Goal: Information Seeking & Learning: Check status

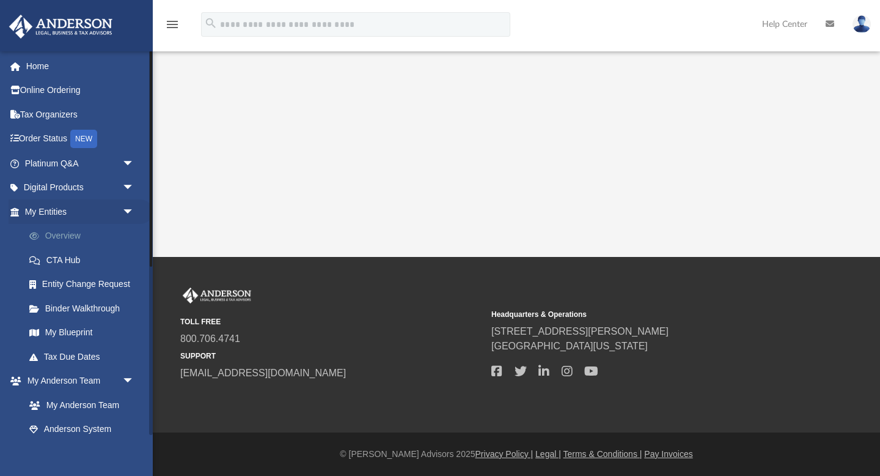
click at [92, 237] on link "Overview" at bounding box center [85, 236] width 136 height 24
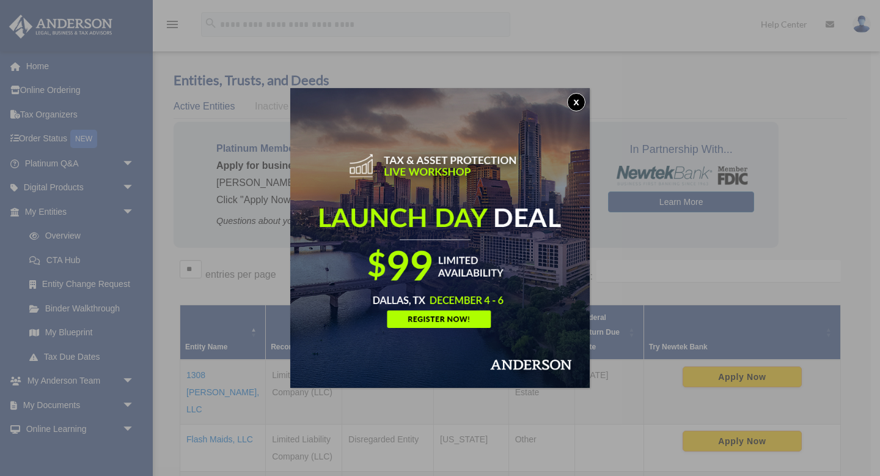
click at [578, 98] on button "x" at bounding box center [576, 102] width 18 height 18
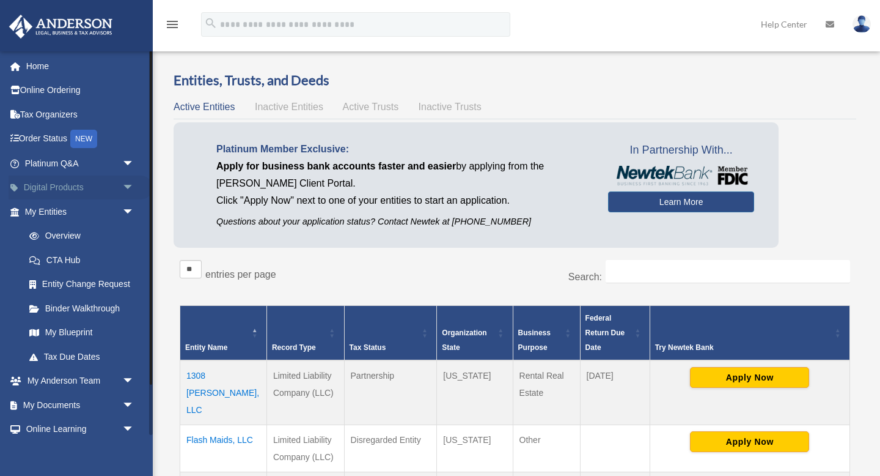
click at [131, 188] on span "arrow_drop_down" at bounding box center [134, 187] width 24 height 25
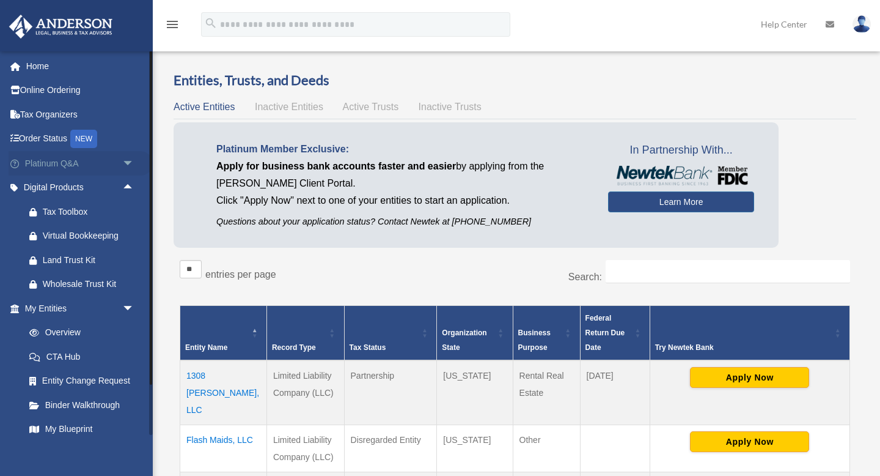
click at [129, 157] on span "arrow_drop_down" at bounding box center [134, 163] width 24 height 25
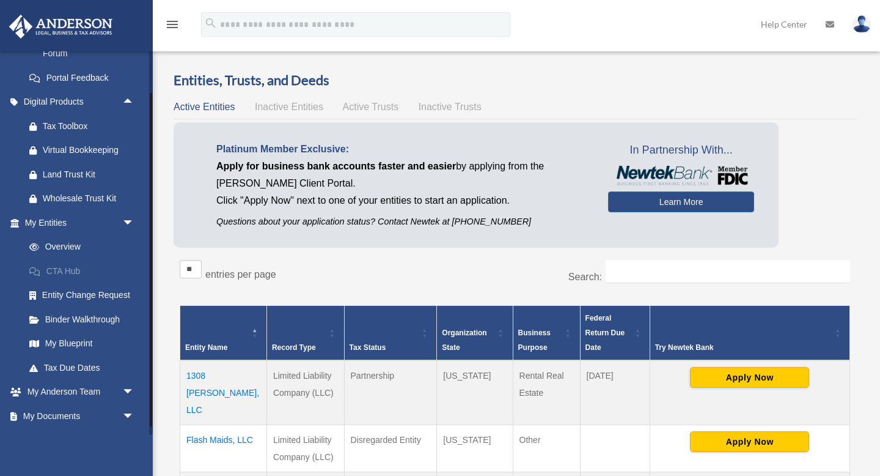
scroll to position [416, 0]
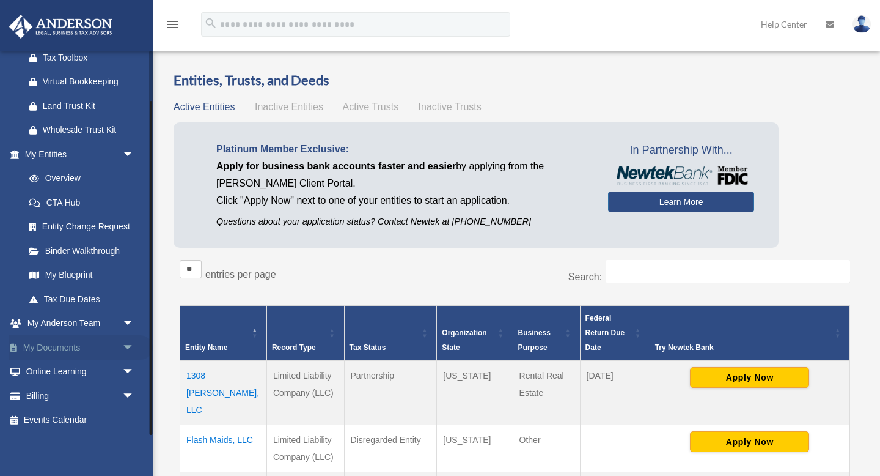
click at [125, 347] on span "arrow_drop_down" at bounding box center [134, 347] width 24 height 25
click at [84, 366] on link "Box" at bounding box center [85, 372] width 136 height 24
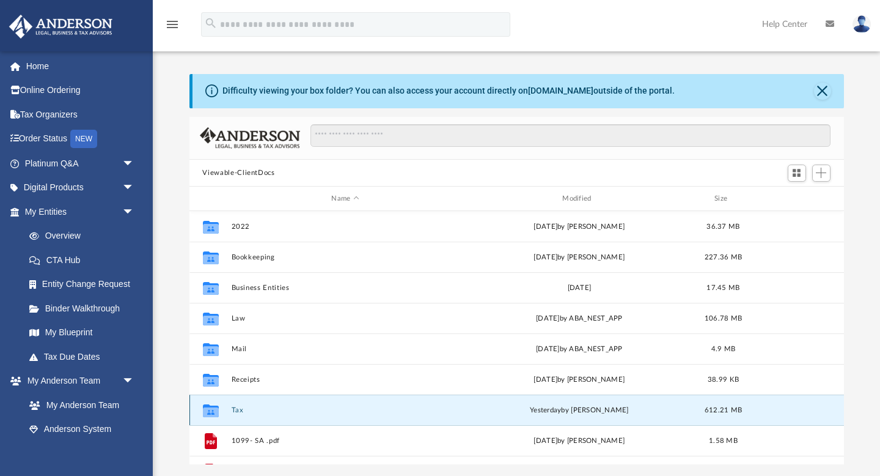
click at [238, 408] on button "Tax" at bounding box center [345, 410] width 229 height 8
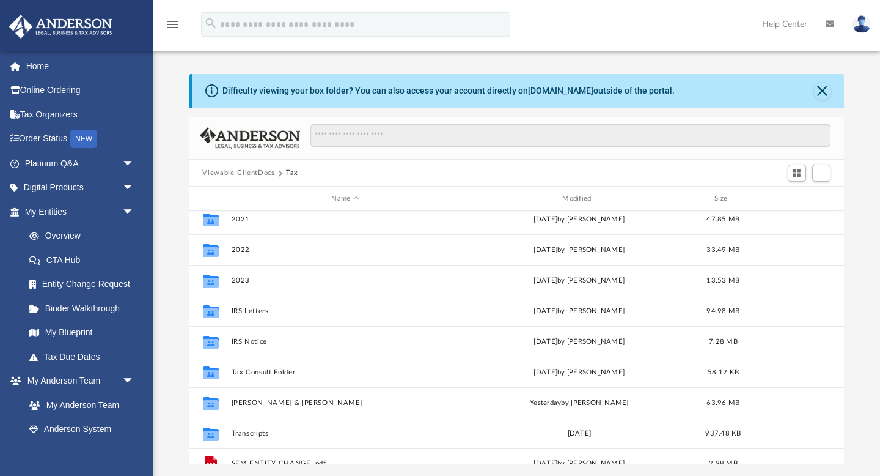
scroll to position [297, 0]
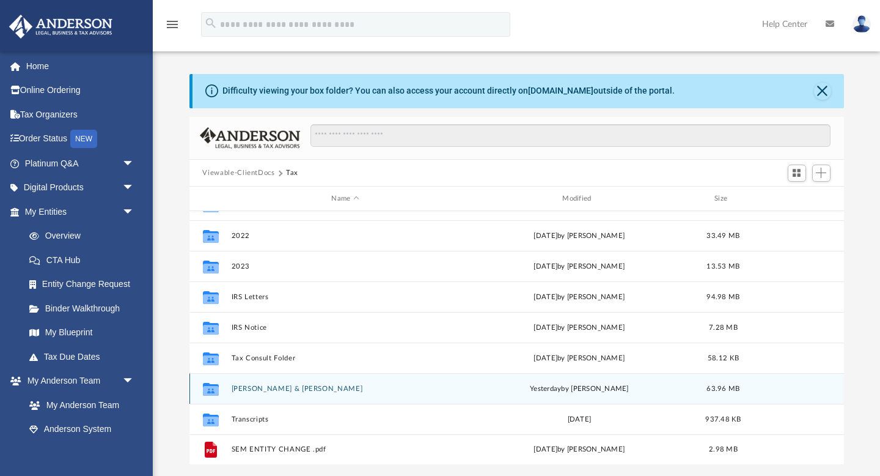
click at [287, 388] on button "[PERSON_NAME] & [PERSON_NAME]" at bounding box center [345, 389] width 229 height 8
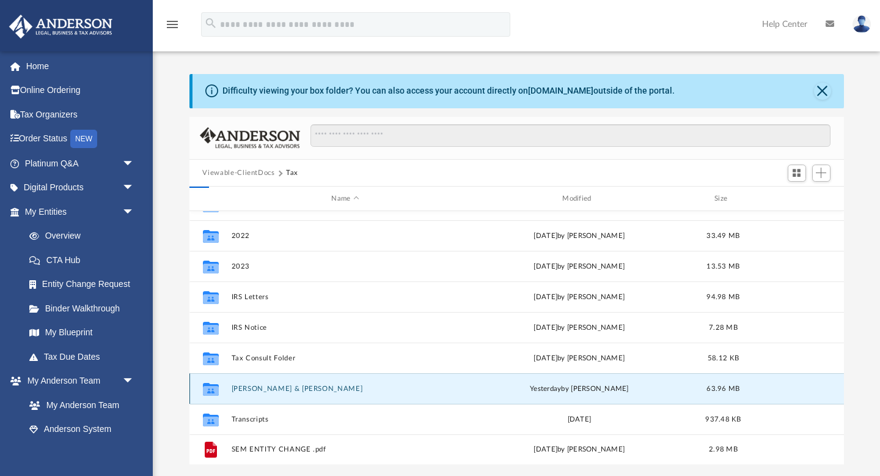
scroll to position [0, 0]
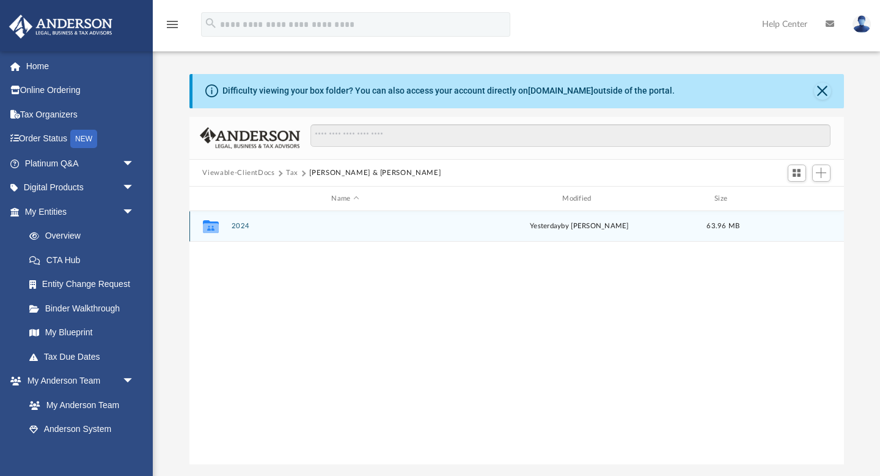
click at [220, 224] on icon "Collaborated Folder" at bounding box center [211, 226] width 20 height 20
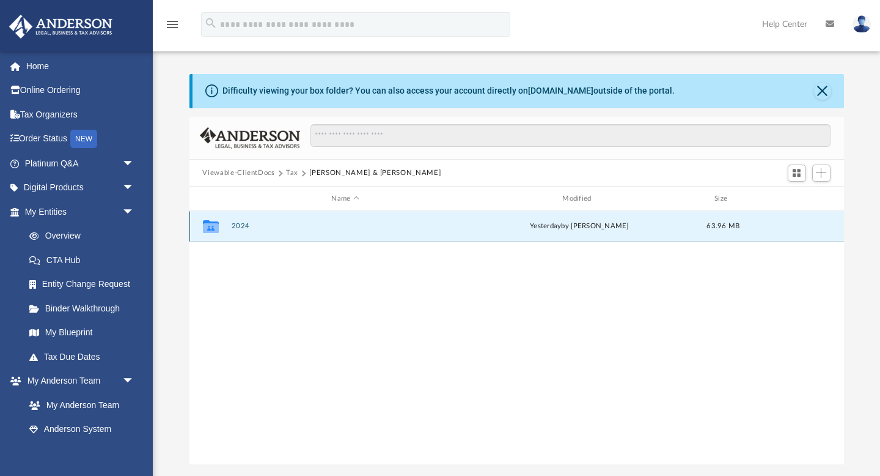
click at [231, 224] on button "2024" at bounding box center [345, 227] width 229 height 8
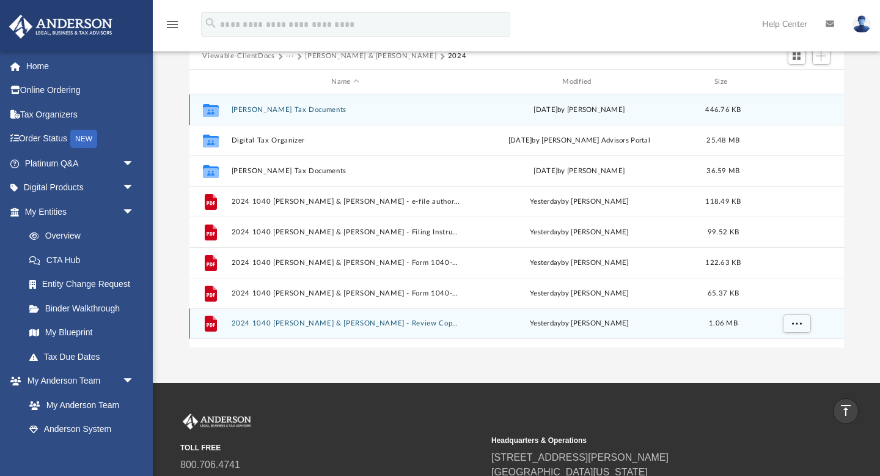
scroll to position [109, 0]
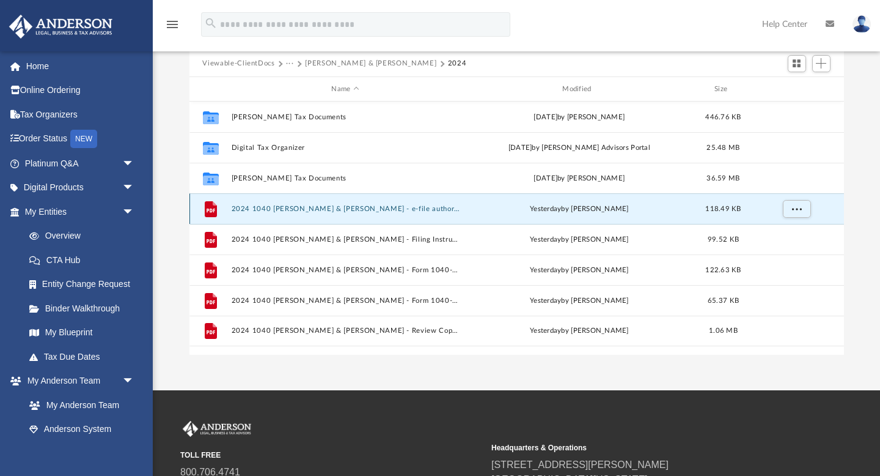
click at [269, 205] on button "2024 1040 [PERSON_NAME] & [PERSON_NAME] - e-file authorization - please sign.pdf" at bounding box center [345, 209] width 229 height 8
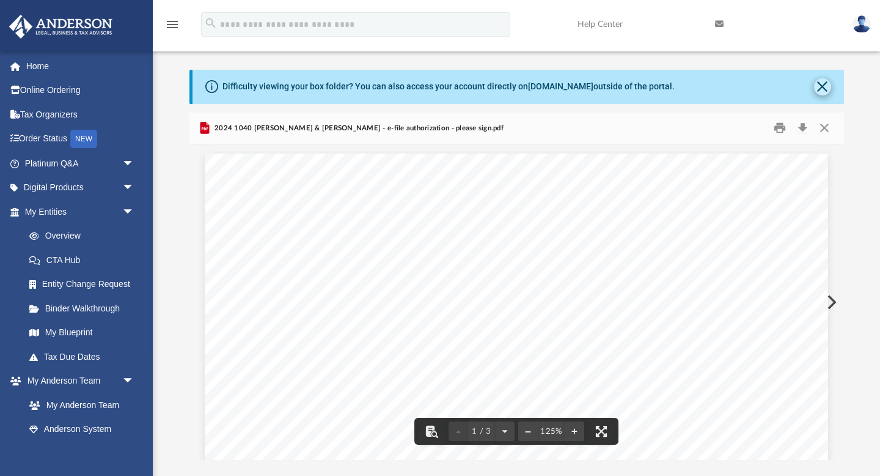
scroll to position [1, 0]
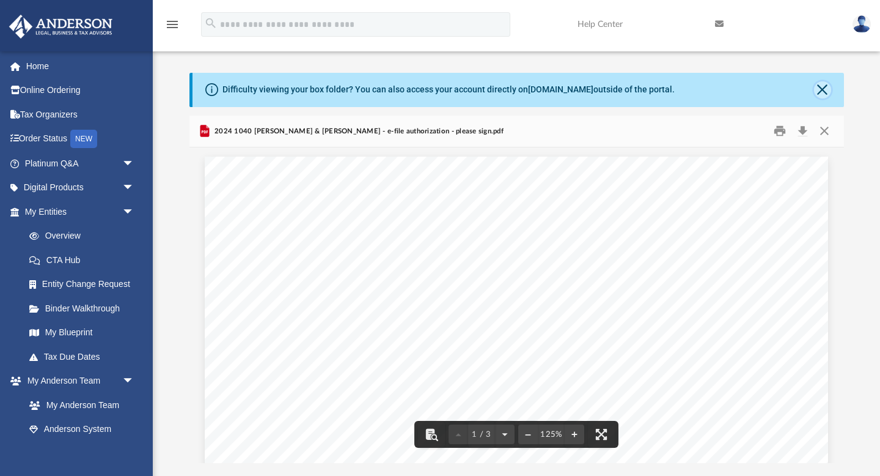
click at [822, 91] on button "Close" at bounding box center [822, 89] width 17 height 17
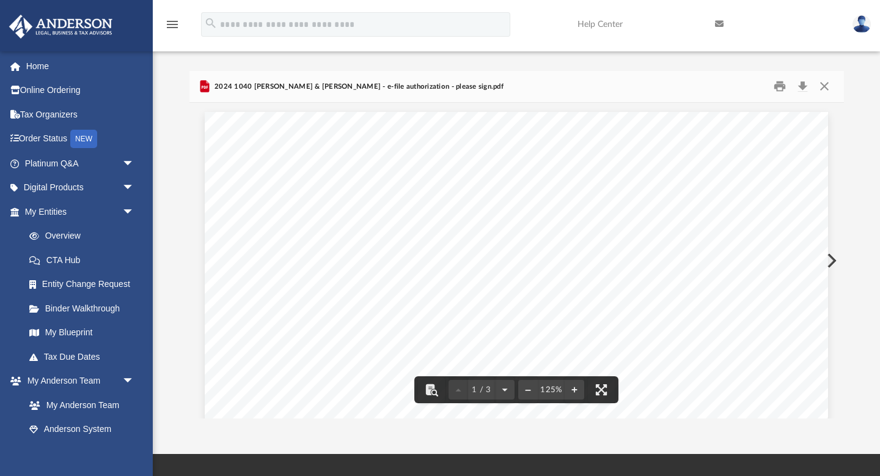
scroll to position [0, 0]
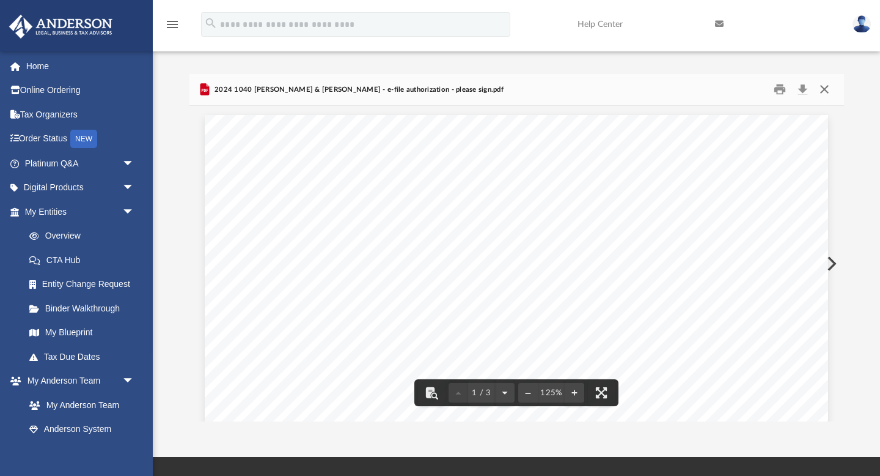
click at [825, 89] on button "Close" at bounding box center [825, 89] width 22 height 19
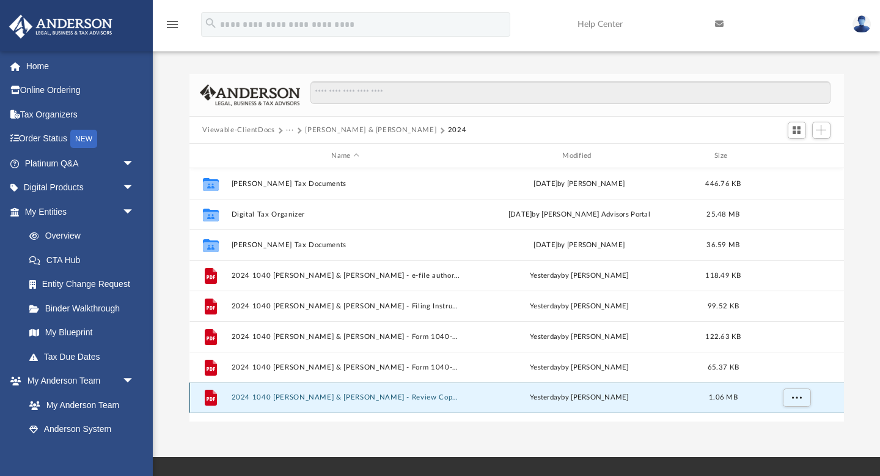
click at [372, 394] on button "2024 1040 [PERSON_NAME] & [PERSON_NAME] - Review Copy.pdf" at bounding box center [345, 398] width 229 height 8
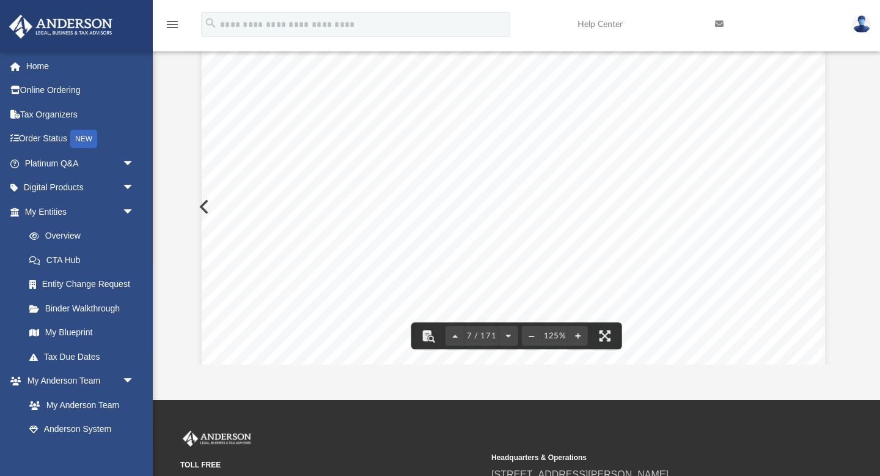
scroll to position [4803, 3]
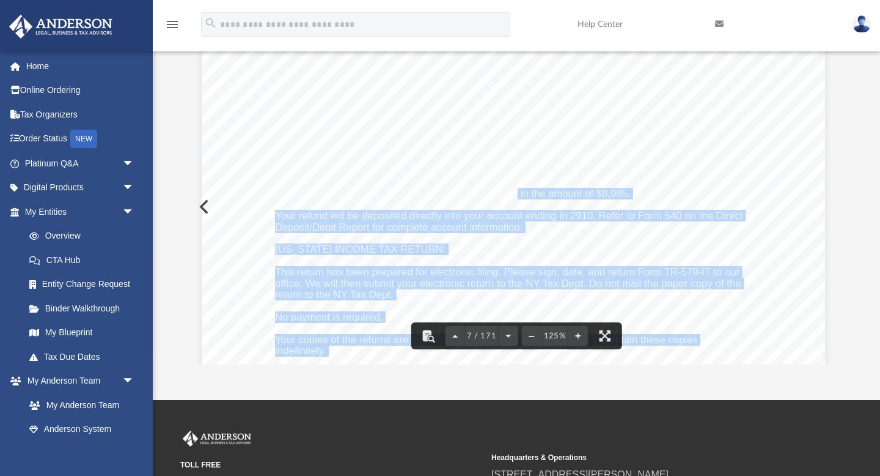
drag, startPoint x: 515, startPoint y: 194, endPoint x: 617, endPoint y: 191, distance: 101.5
click at [636, 192] on div "REVIEW COPY Voucher no. 4 by [DATE] ....... $18,200 [US_STATE] INCOME TAX RETUR…" at bounding box center [514, 427] width 624 height 807
click at [592, 190] on span "No payment is required as you are to receive a refund in the amount of $8,995." at bounding box center [452, 194] width 355 height 10
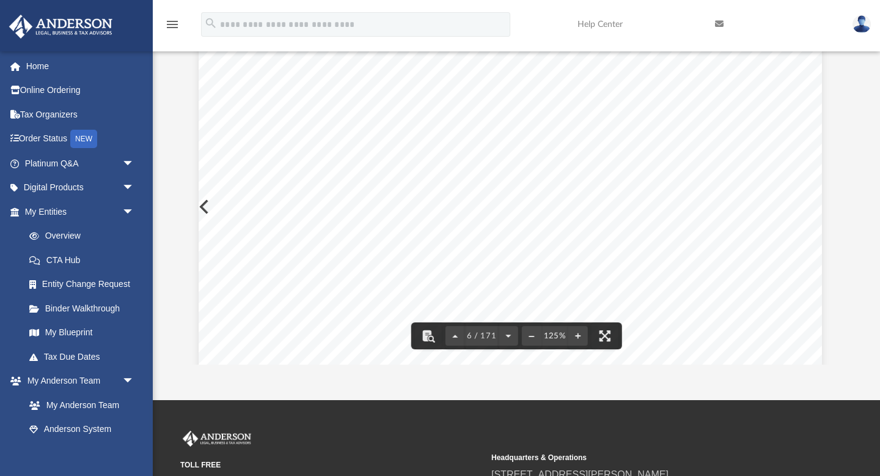
scroll to position [4133, 6]
drag, startPoint x: 312, startPoint y: 219, endPoint x: 410, endPoint y: 219, distance: 97.8
click at [410, 219] on span "Your check for $25,906, payable to the United States Treasury, must be paid by …" at bounding box center [478, 218] width 412 height 10
